Goal: Task Accomplishment & Management: Manage account settings

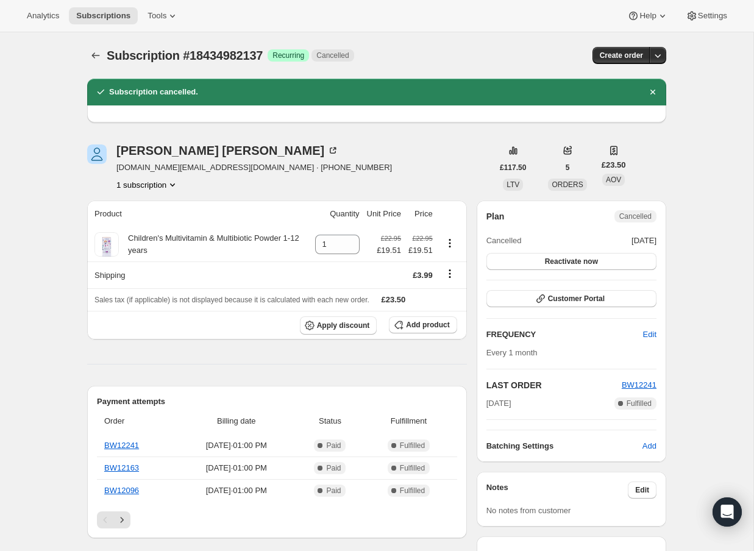
scroll to position [58, 0]
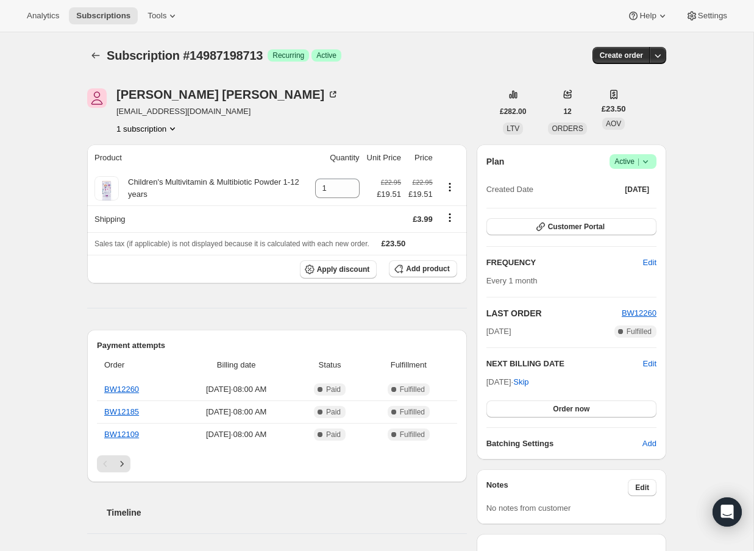
click at [647, 161] on icon at bounding box center [645, 161] width 5 height 3
click at [639, 207] on span "Cancel subscription" at bounding box center [628, 206] width 69 height 9
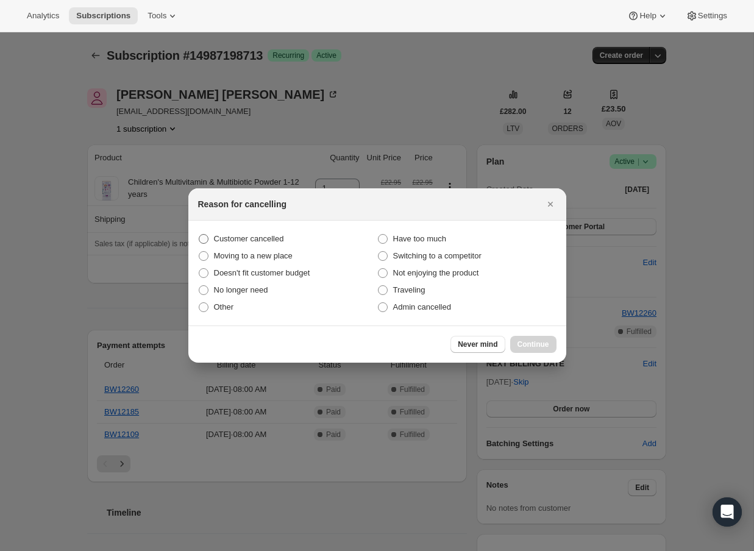
click at [221, 240] on span "Customer cancelled" at bounding box center [249, 238] width 70 height 9
click at [199, 235] on input "Customer cancelled" at bounding box center [199, 234] width 1 height 1
radio input "true"
click at [547, 344] on span "Continue" at bounding box center [533, 345] width 32 height 10
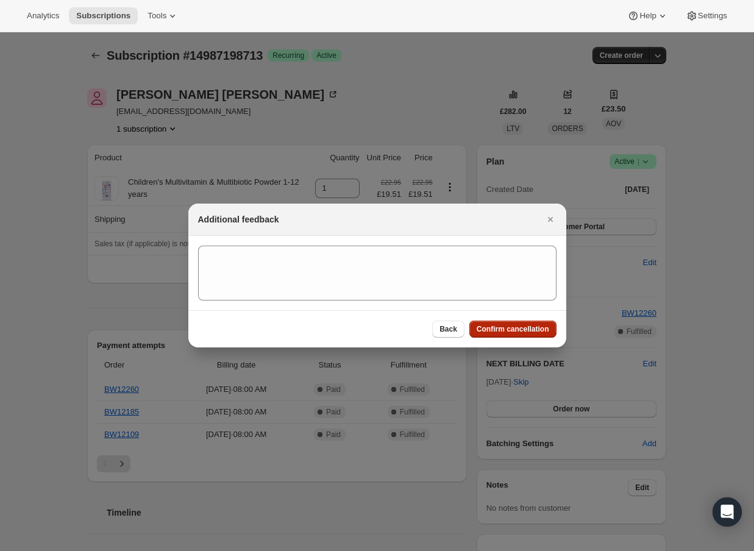
click at [529, 329] on span "Confirm cancellation" at bounding box center [513, 329] width 73 height 10
